Goal: Task Accomplishment & Management: Manage account settings

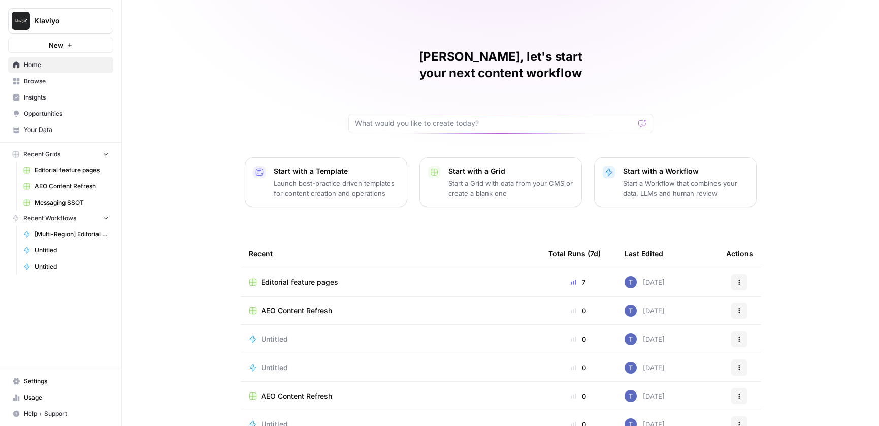
click at [46, 135] on link "Your Data" at bounding box center [60, 130] width 105 height 16
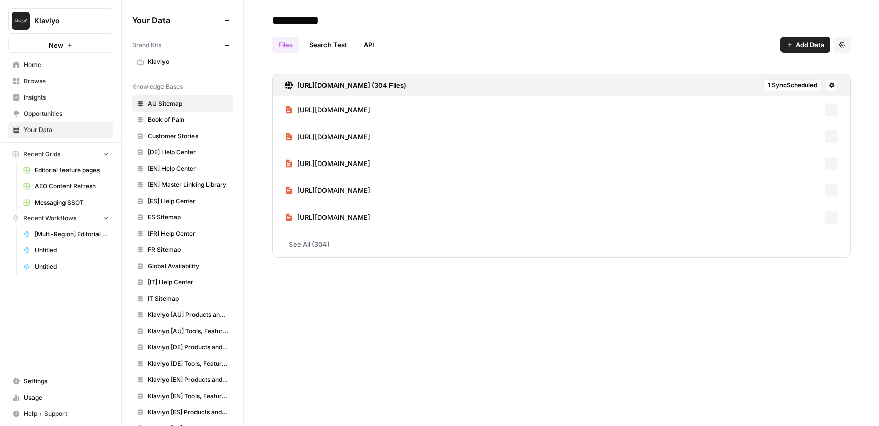
click at [163, 62] on span "Klaviyo" at bounding box center [188, 61] width 81 height 9
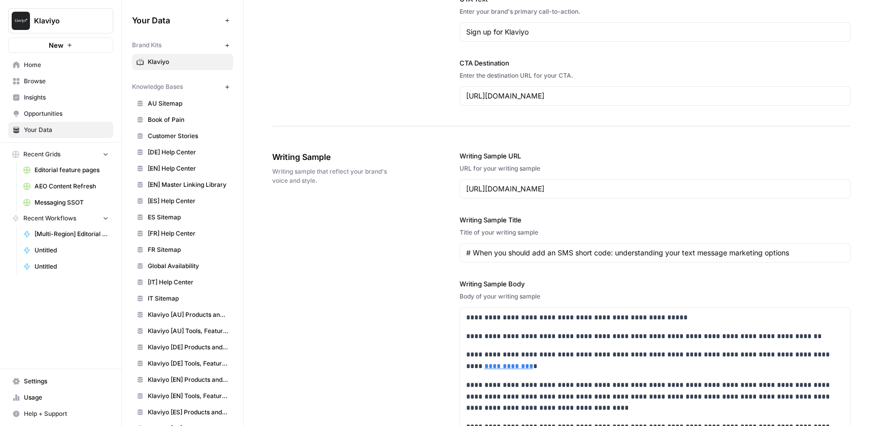
scroll to position [1547, 0]
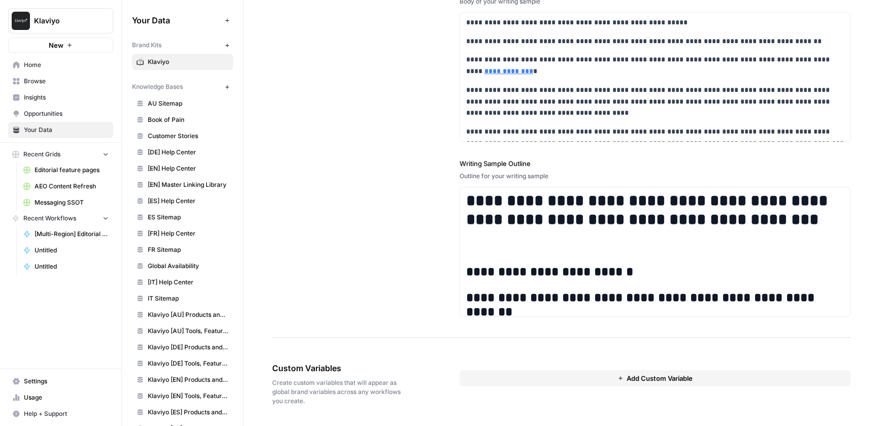
click at [641, 378] on span "Add Custom Variable" at bounding box center [659, 378] width 66 height 10
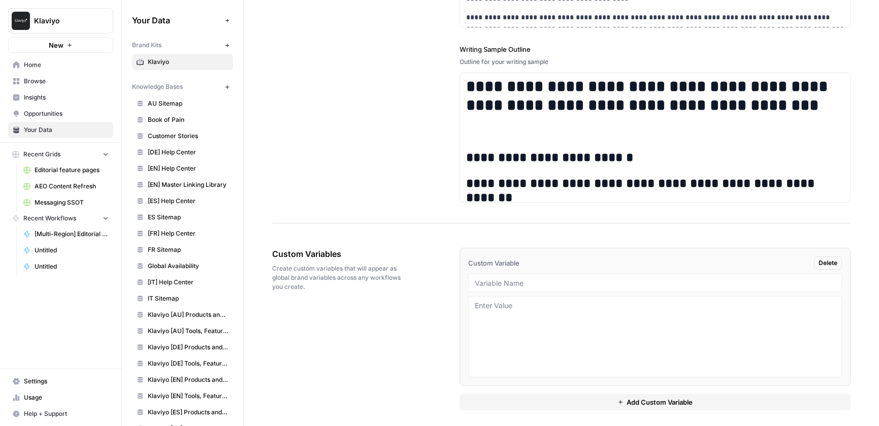
scroll to position [1666, 0]
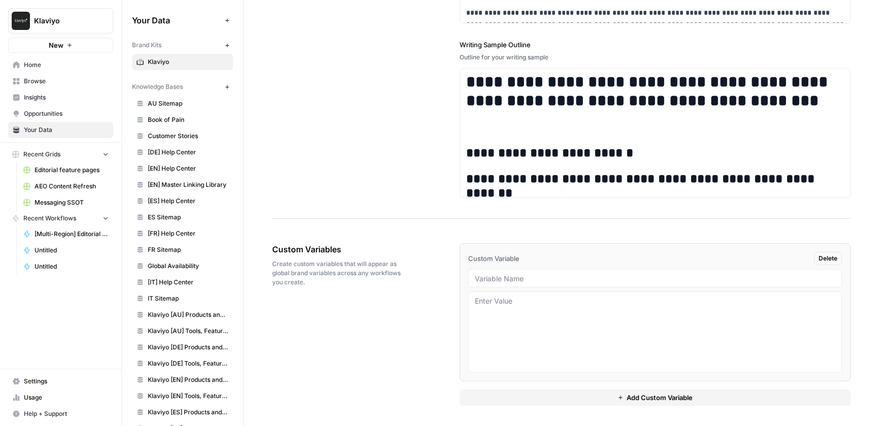
click at [527, 294] on div at bounding box center [655, 331] width 374 height 81
click at [508, 306] on textarea at bounding box center [655, 332] width 360 height 72
click at [509, 277] on input "text" at bounding box center [655, 278] width 360 height 9
type input "How to write like a human"
click at [509, 318] on textarea at bounding box center [655, 332] width 360 height 72
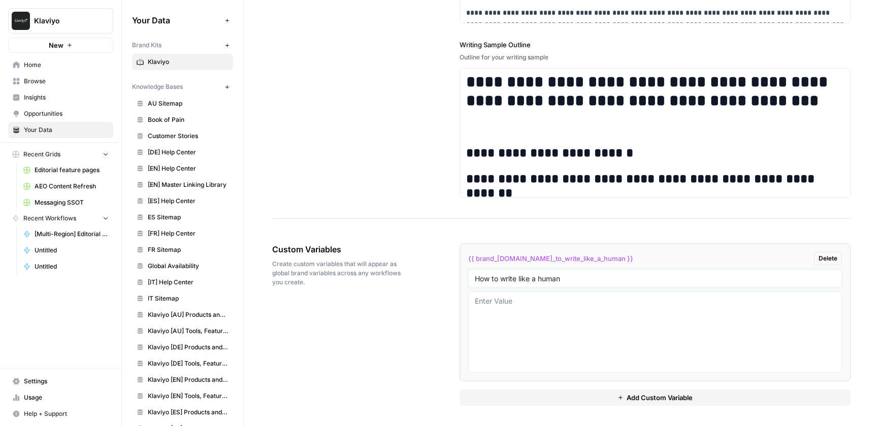
click at [526, 278] on input "How to write like a human" at bounding box center [655, 278] width 360 height 9
click at [588, 272] on div "How to write like a human" at bounding box center [655, 278] width 374 height 18
click at [478, 279] on input "How to write like a human" at bounding box center [655, 278] width 360 height 9
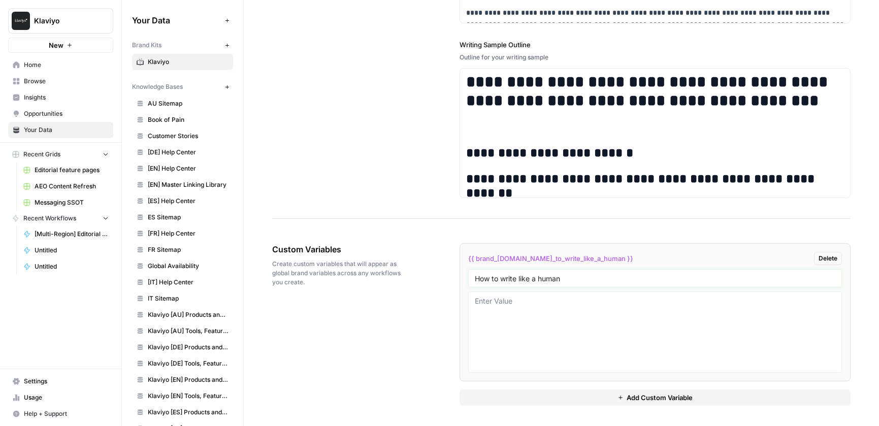
click at [544, 279] on input "How to write like a human" at bounding box center [655, 278] width 360 height 9
drag, startPoint x: 571, startPoint y: 279, endPoint x: 452, endPoint y: 279, distance: 119.3
click at [452, 279] on div "Custom Variables Create custom variables that will appear as global brand varia…" at bounding box center [561, 324] width 578 height 203
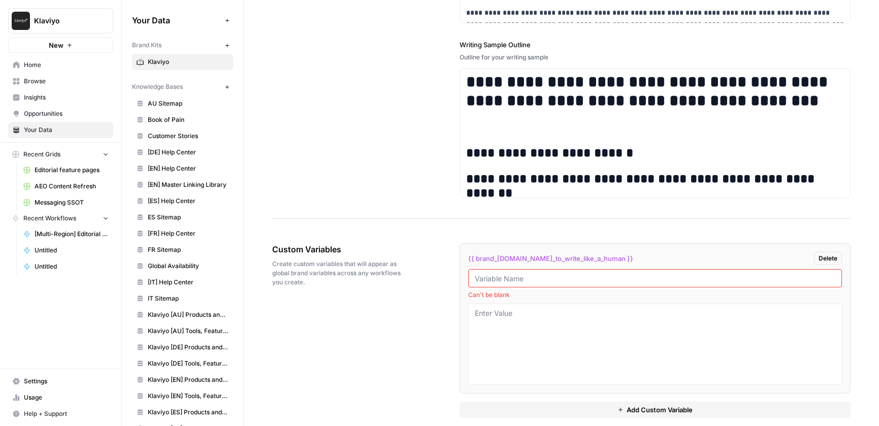
click at [834, 259] on span "Delete" at bounding box center [827, 258] width 19 height 9
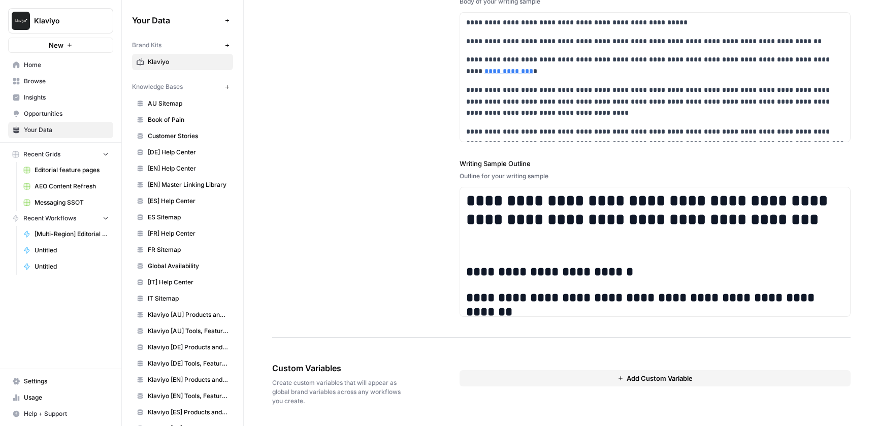
scroll to position [1547, 0]
click at [442, 296] on div "**********" at bounding box center [561, 87] width 578 height 502
click at [438, 363] on div "Custom Variables Create custom variables that will appear as global brand varia…" at bounding box center [561, 384] width 578 height 84
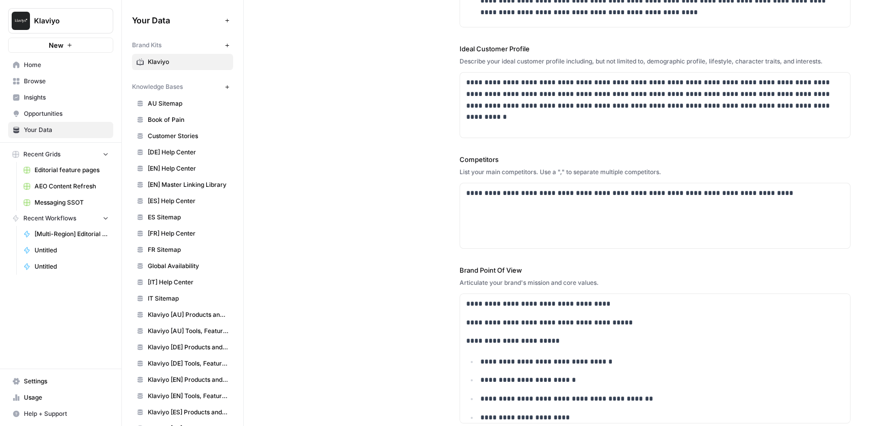
scroll to position [0, 0]
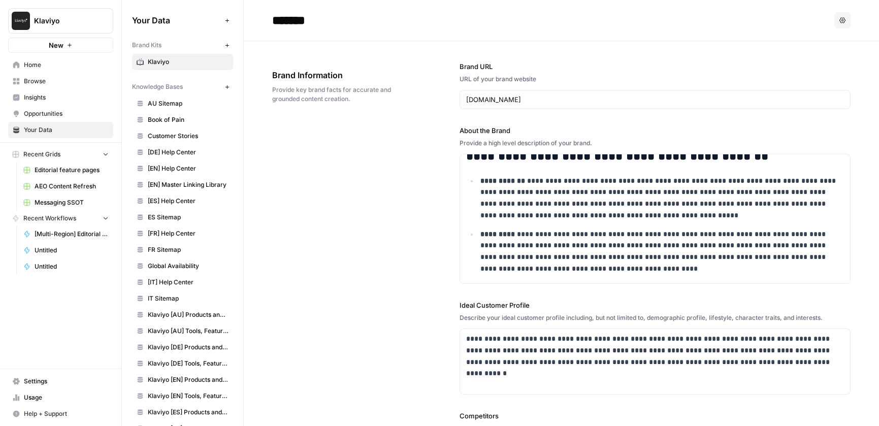
click at [576, 45] on div "**********" at bounding box center [654, 370] width 391 height 659
click at [567, 37] on header "******* Options" at bounding box center [561, 20] width 635 height 41
